Goal: Task Accomplishment & Management: Manage account settings

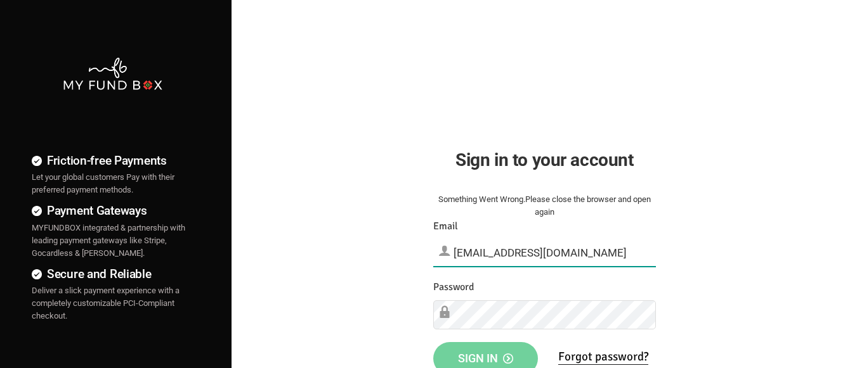
type input "[EMAIL_ADDRESS][DOMAIN_NAME]"
click at [485, 355] on span "Sign in" at bounding box center [485, 358] width 55 height 13
